Goal: Transaction & Acquisition: Purchase product/service

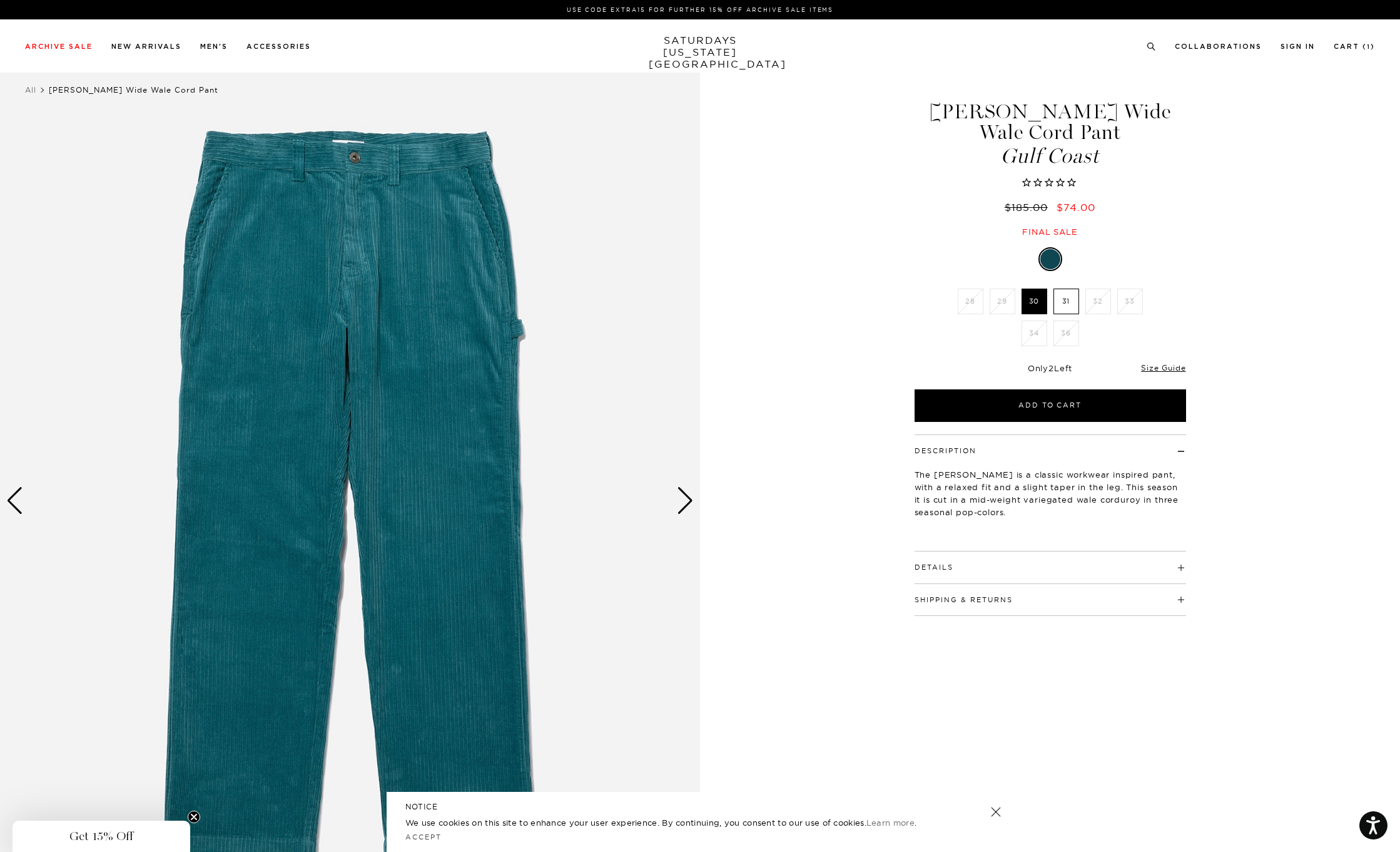
click at [1066, 288] on label "31" at bounding box center [1066, 301] width 26 height 26
click at [0, 0] on input "31" at bounding box center [0, 0] width 0 height 0
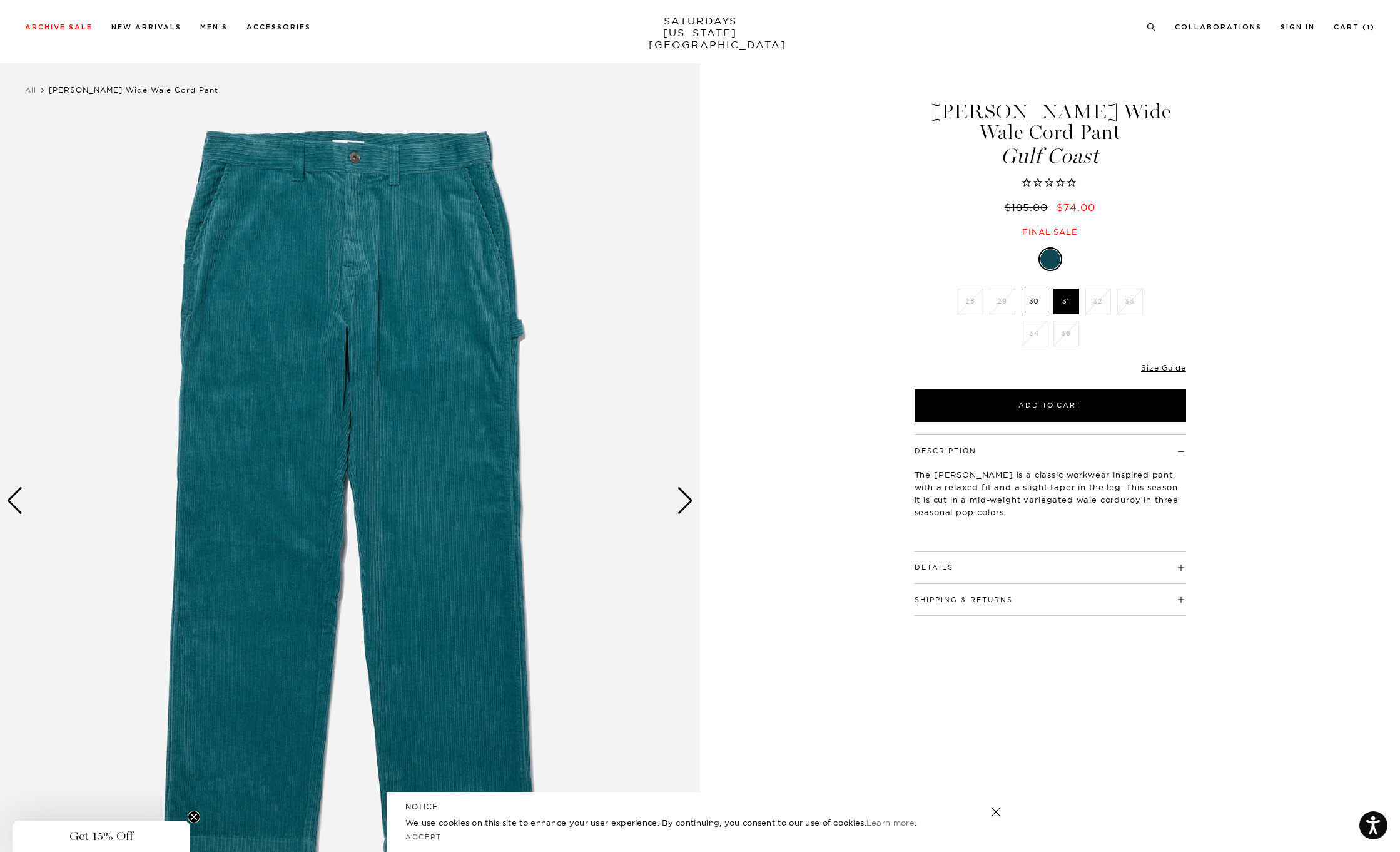
scroll to position [62, 0]
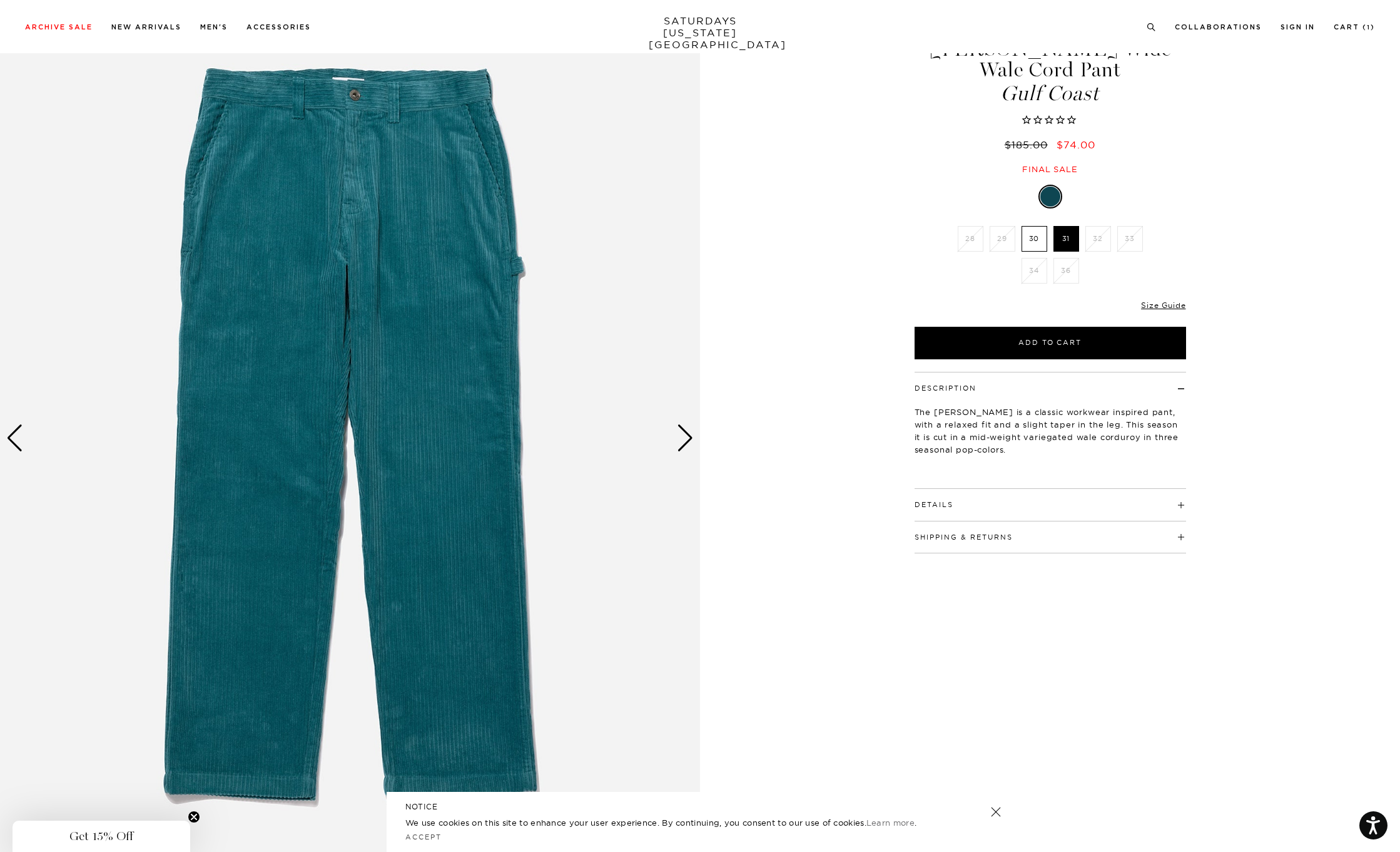
click at [686, 437] on div "Next slide" at bounding box center [686, 438] width 17 height 27
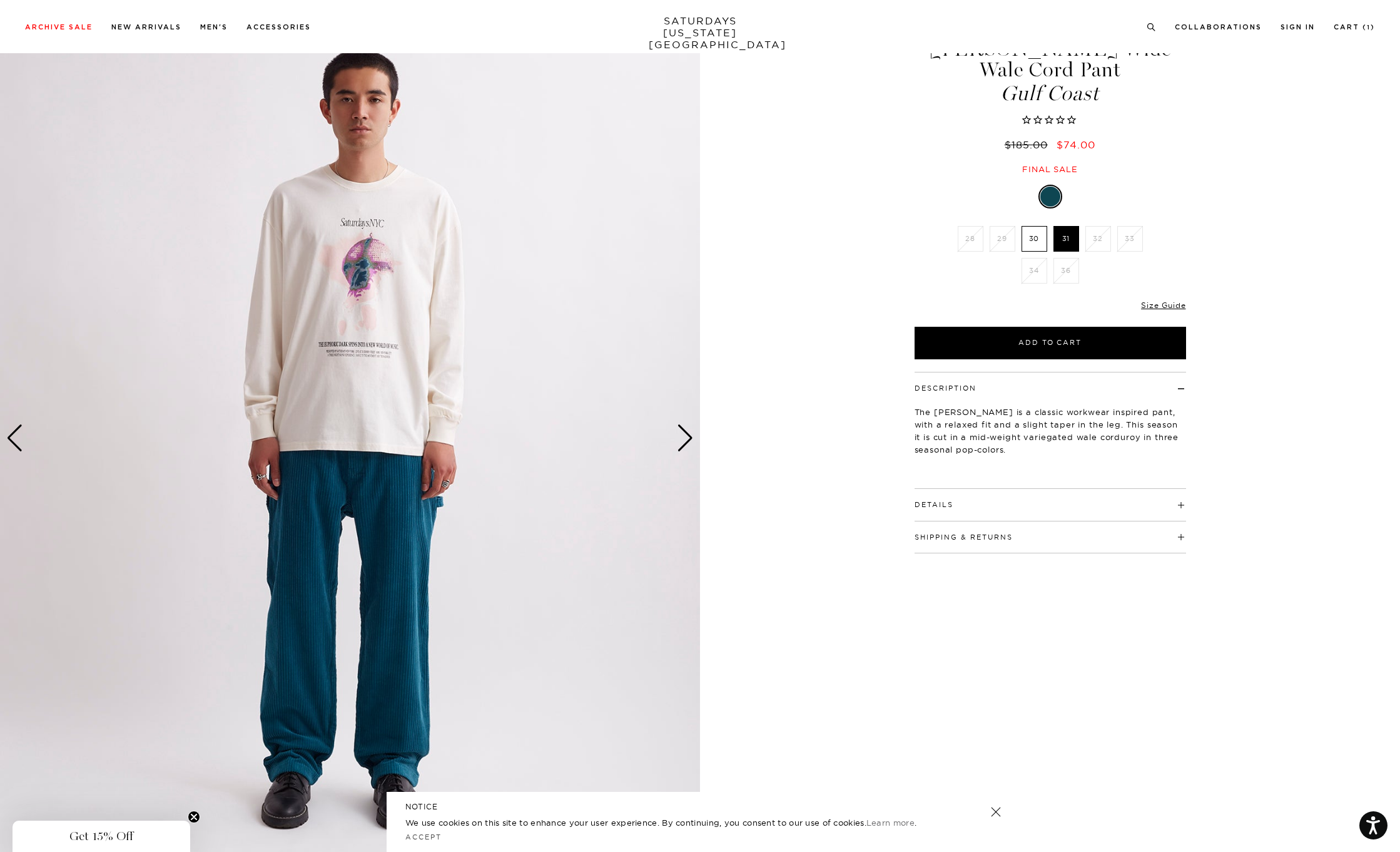
click at [686, 437] on div "Next slide" at bounding box center [686, 438] width 17 height 27
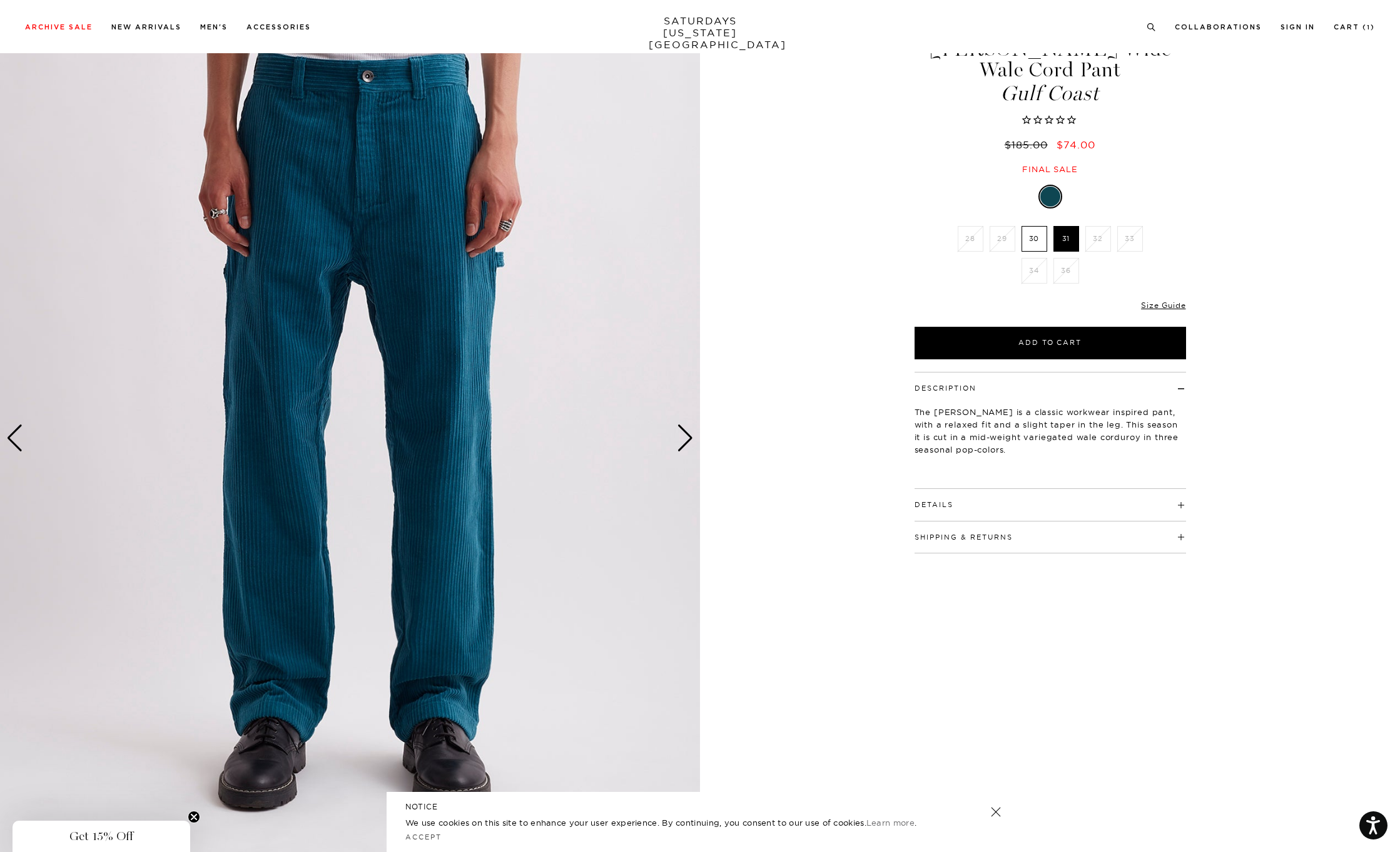
click at [686, 437] on div "Next slide" at bounding box center [686, 438] width 17 height 27
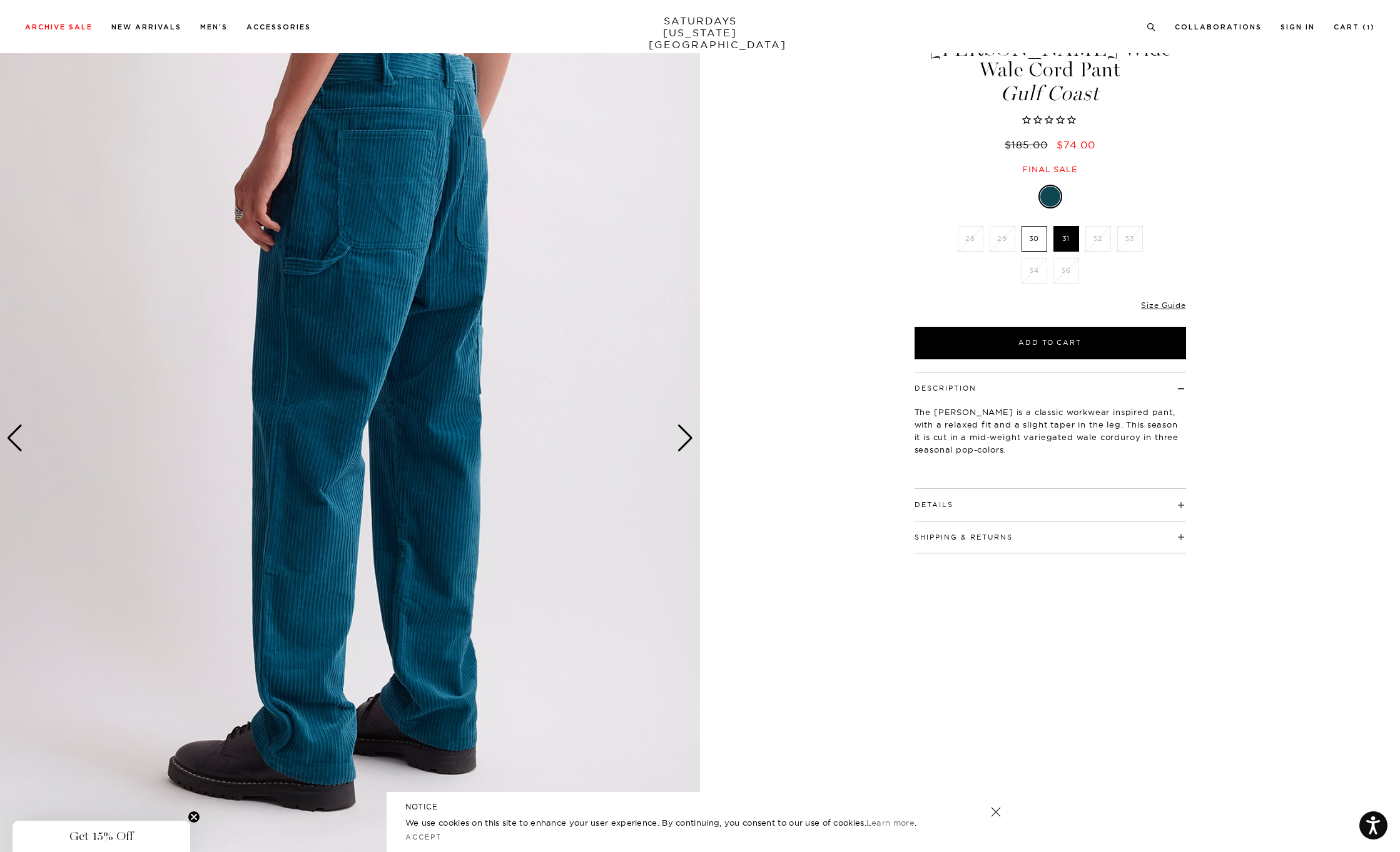
click at [686, 437] on div "Next slide" at bounding box center [686, 438] width 17 height 27
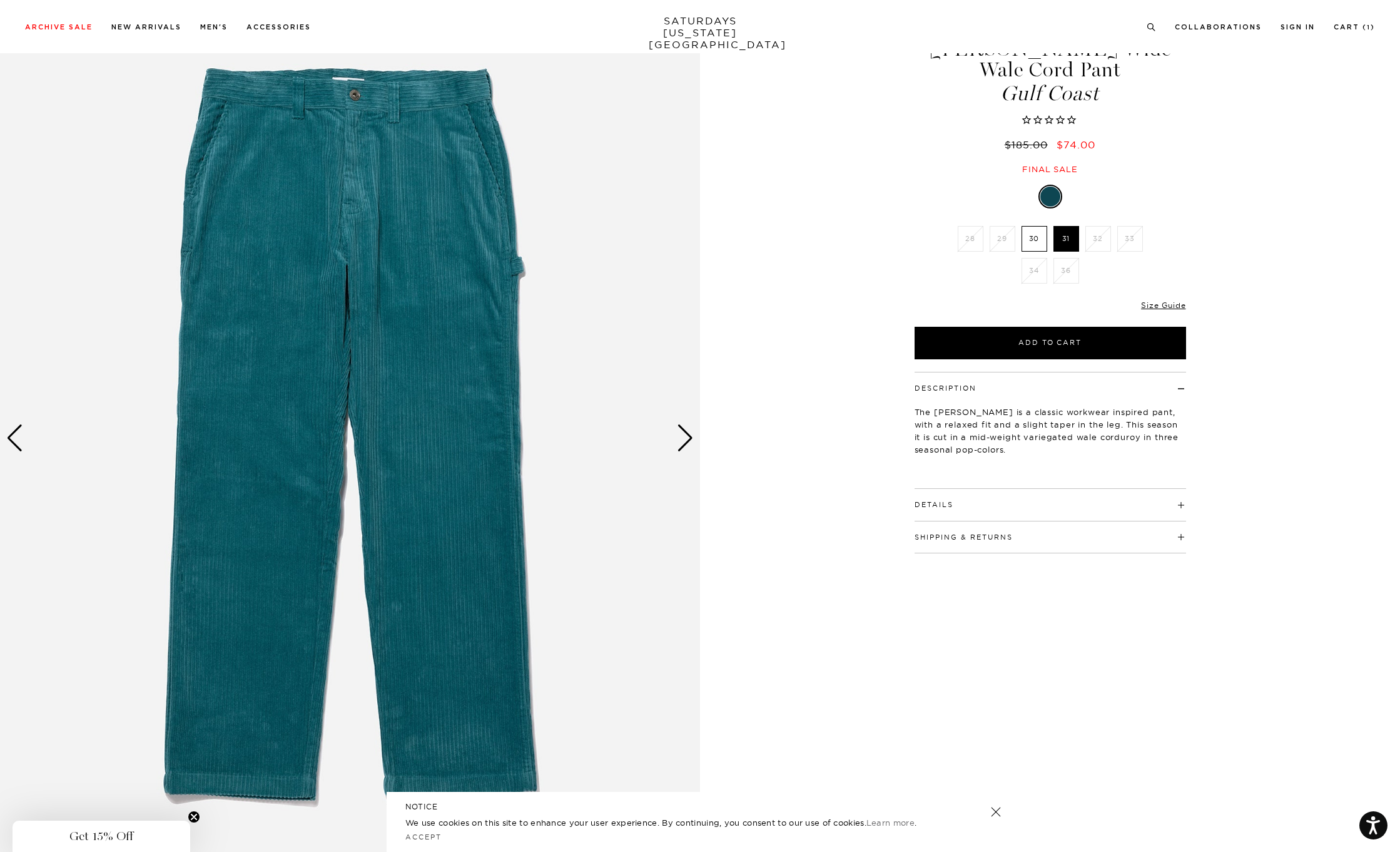
click at [686, 437] on div "Next slide" at bounding box center [686, 438] width 17 height 27
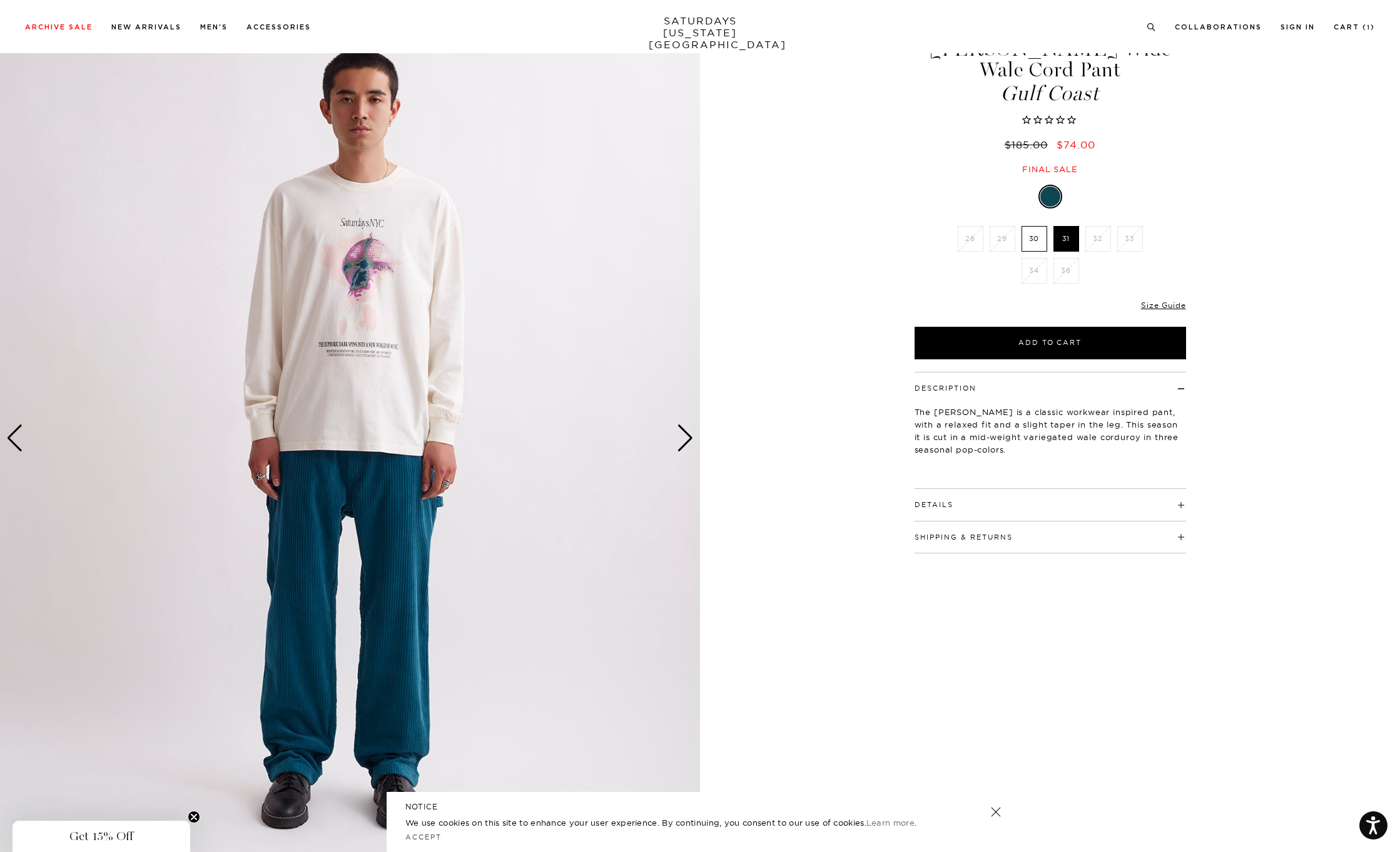
click at [686, 437] on div "Next slide" at bounding box center [686, 438] width 17 height 27
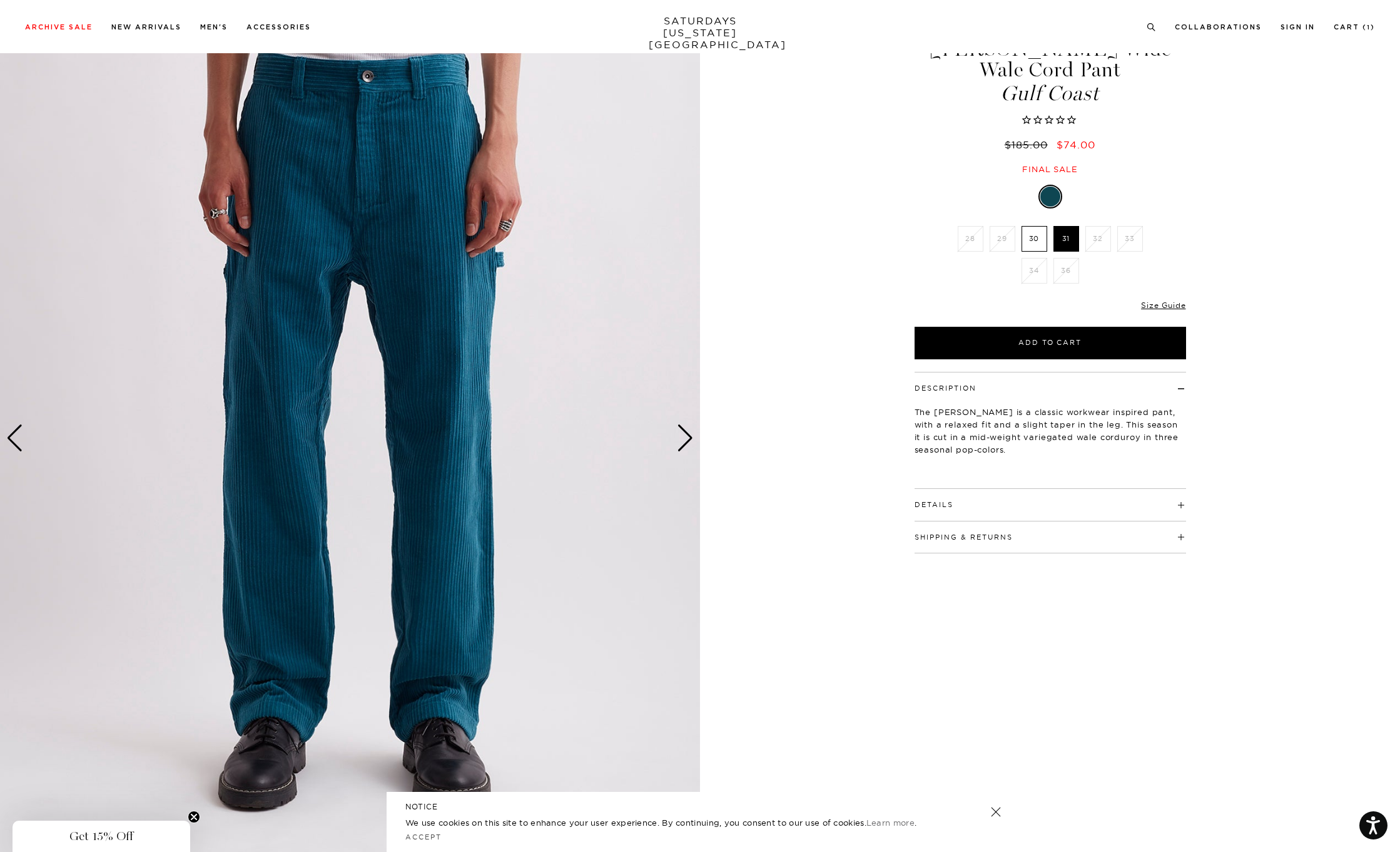
click at [686, 437] on div "Next slide" at bounding box center [686, 438] width 17 height 27
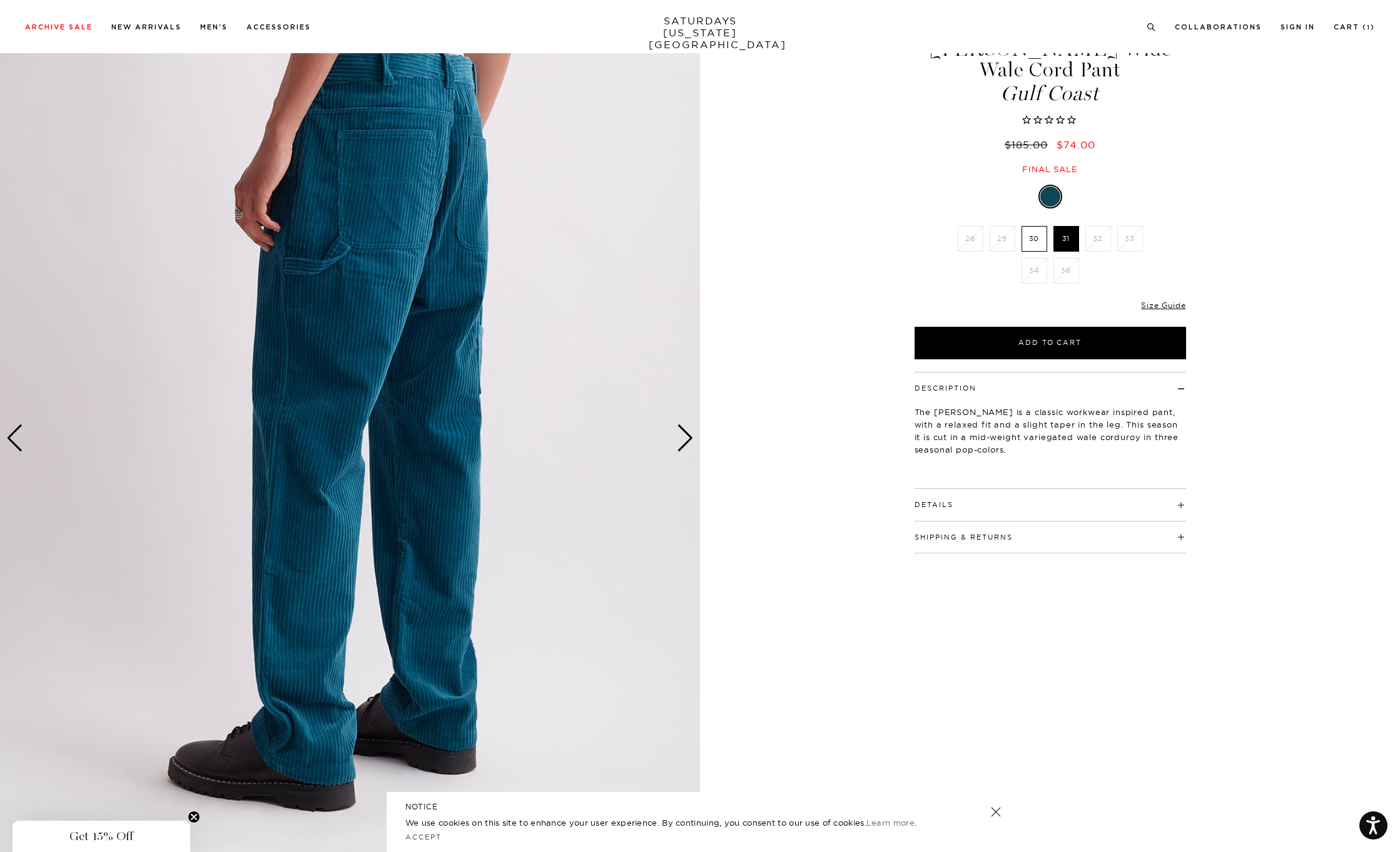
click at [686, 437] on div "Next slide" at bounding box center [686, 438] width 17 height 27
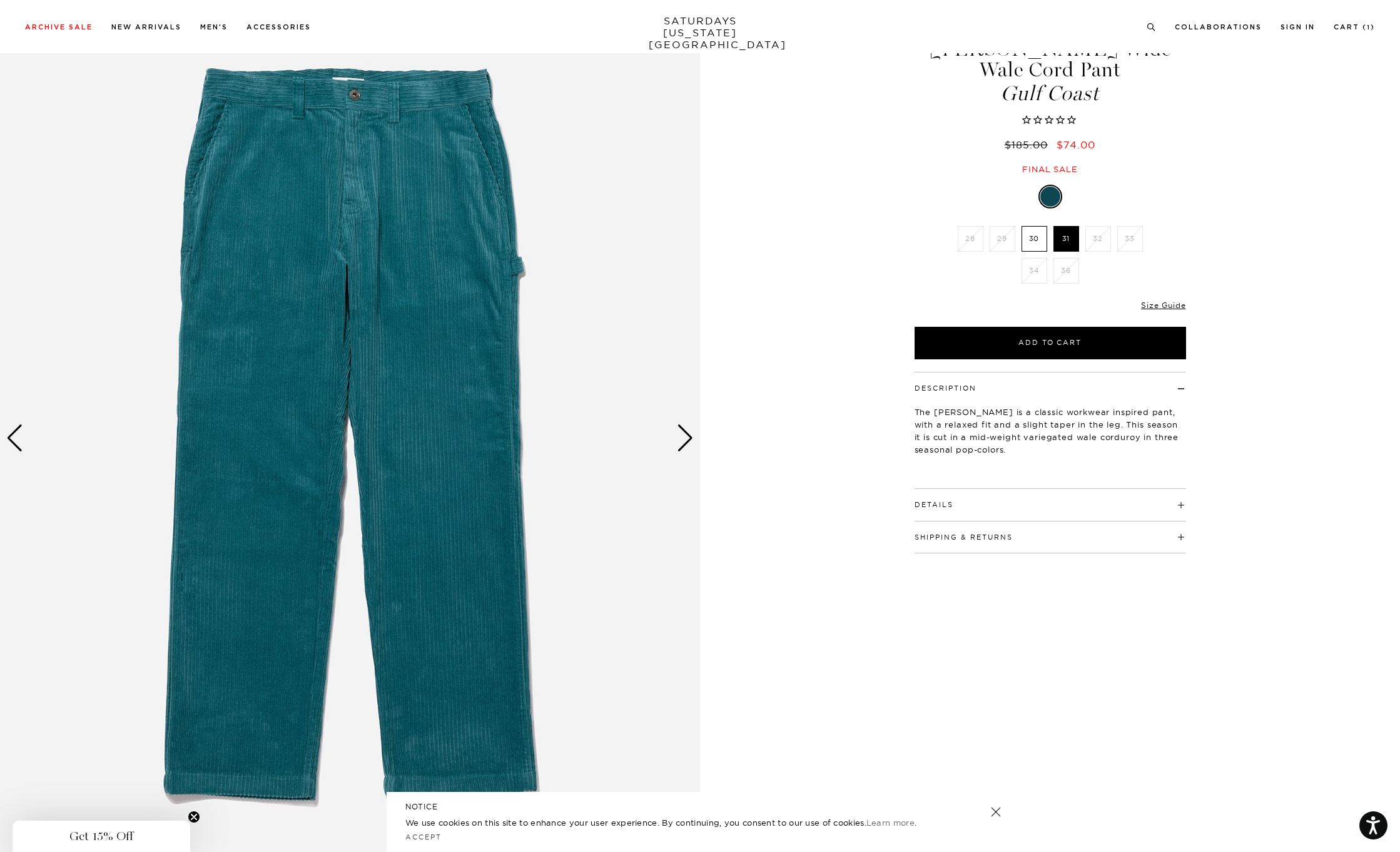
click at [686, 437] on div "Next slide" at bounding box center [686, 438] width 17 height 27
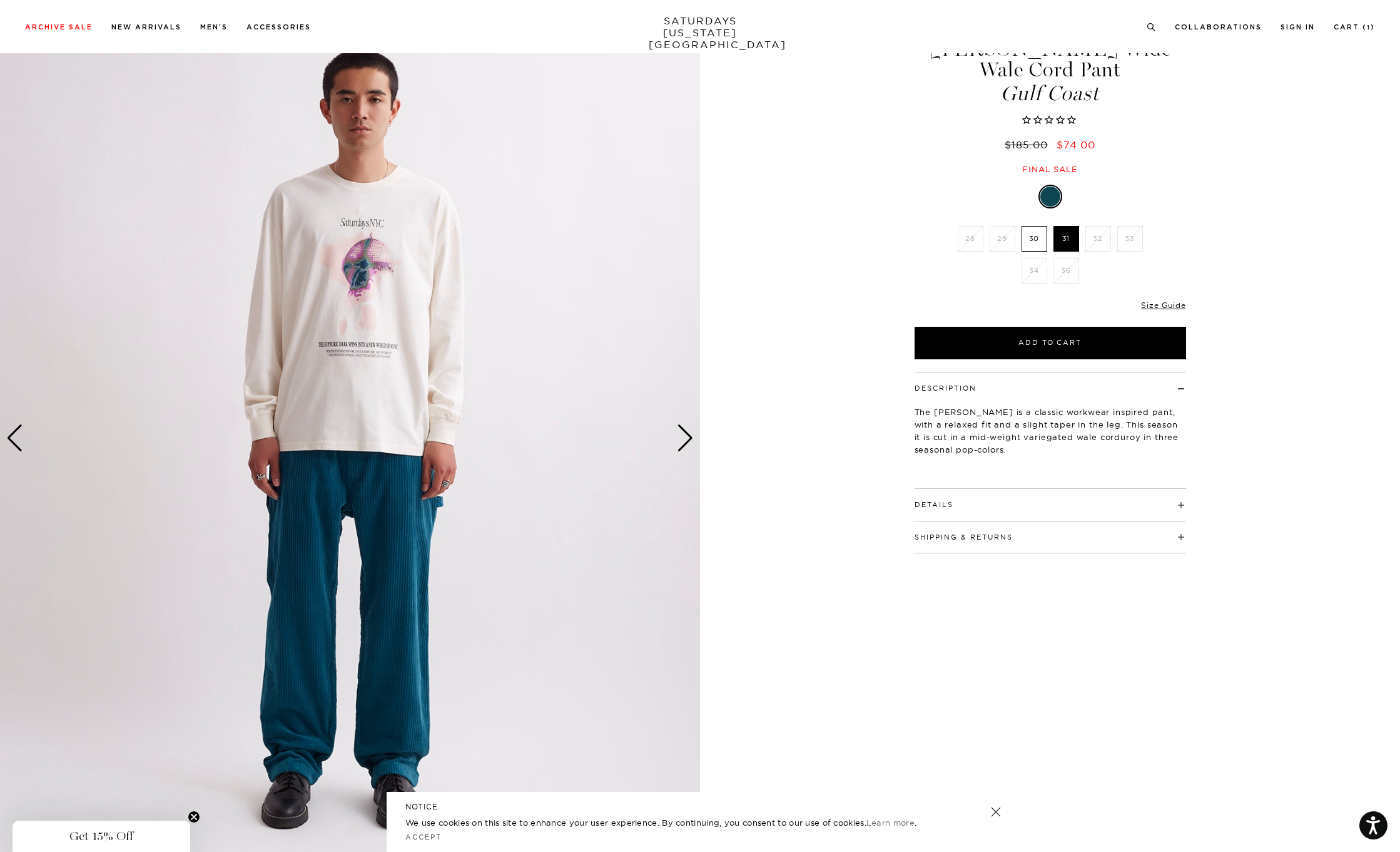
click at [686, 437] on div "Next slide" at bounding box center [686, 438] width 17 height 27
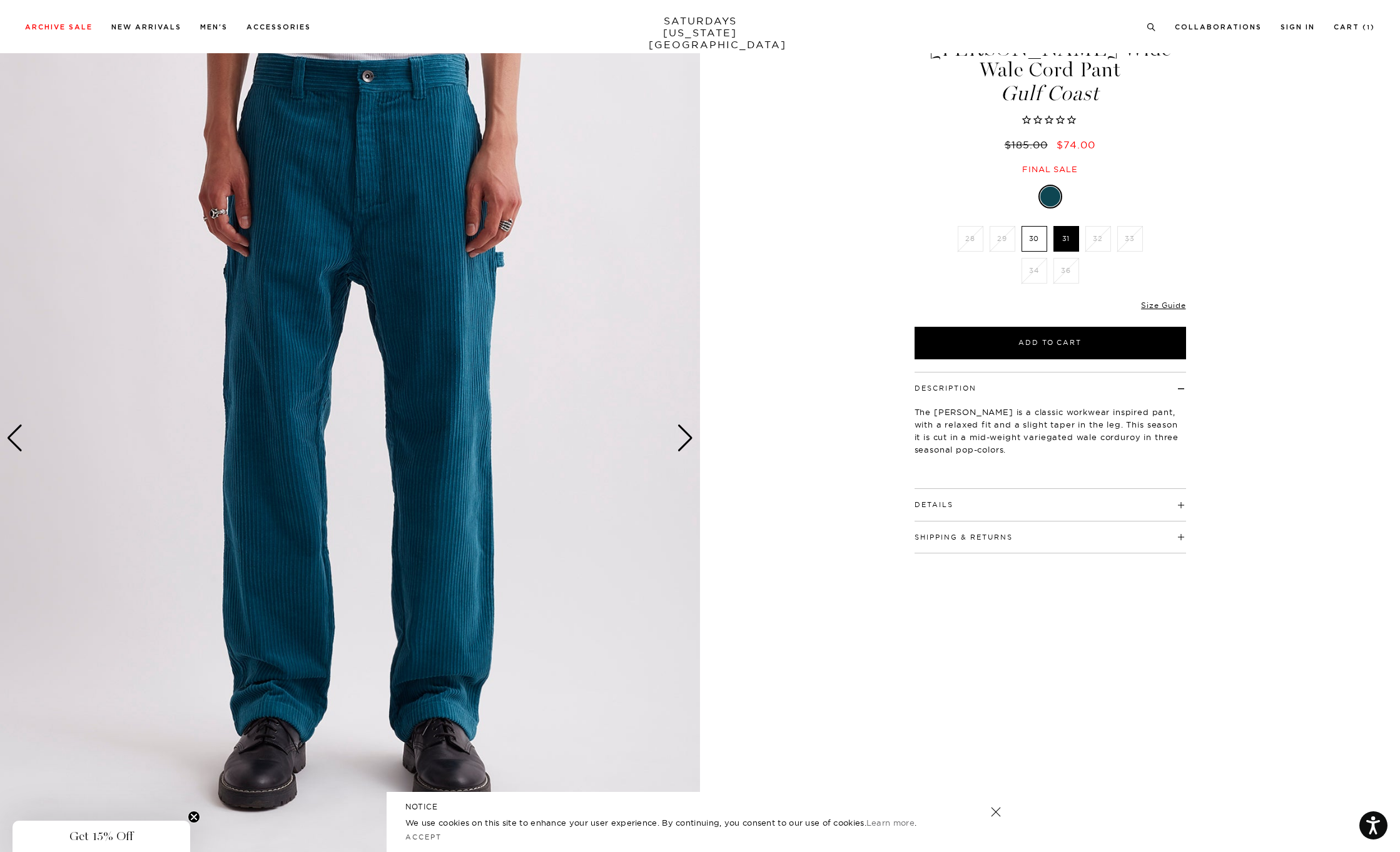
click at [15, 441] on div "Previous slide" at bounding box center [15, 438] width 17 height 27
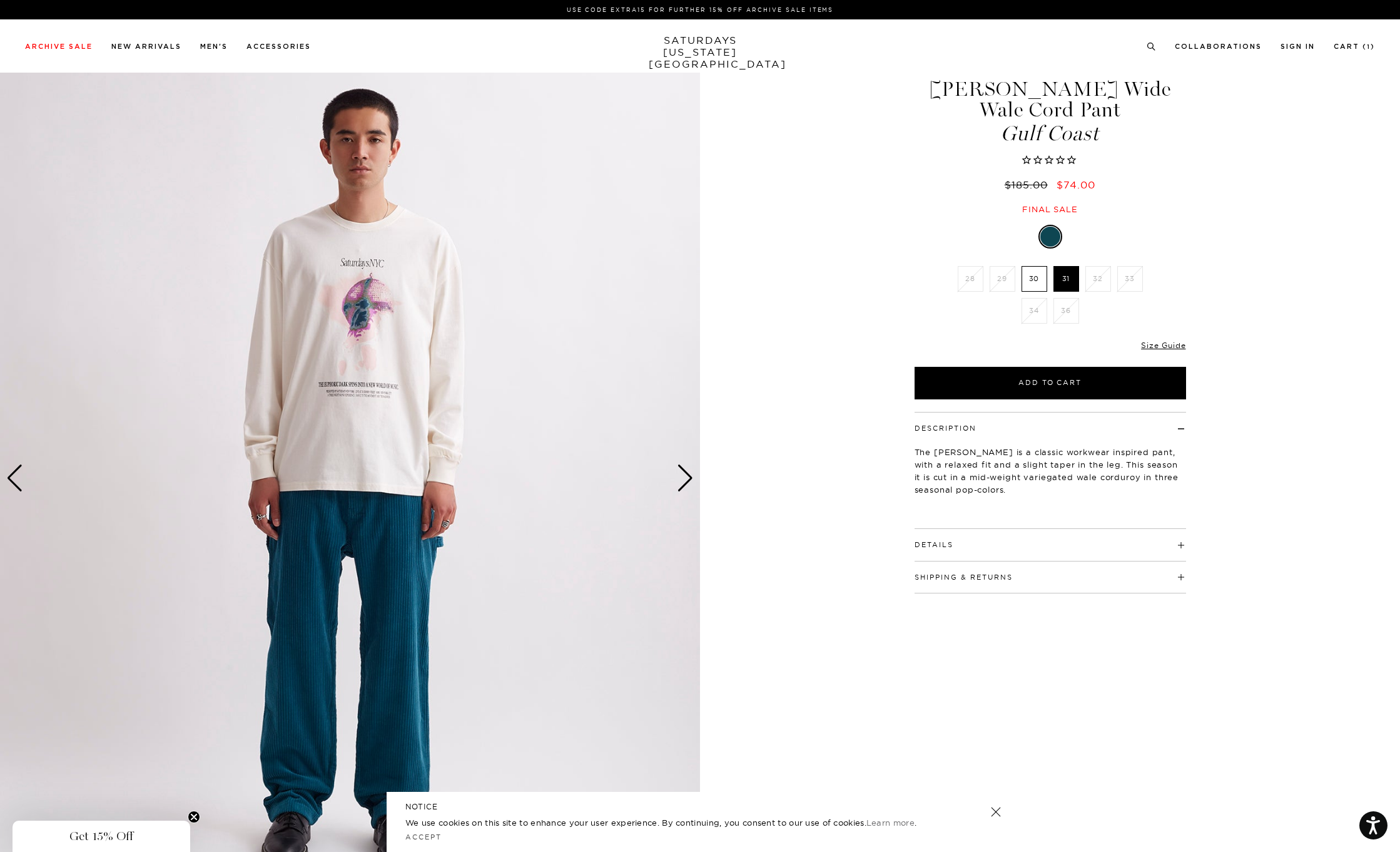
scroll to position [0, 0]
